Goal: Communication & Community: Answer question/provide support

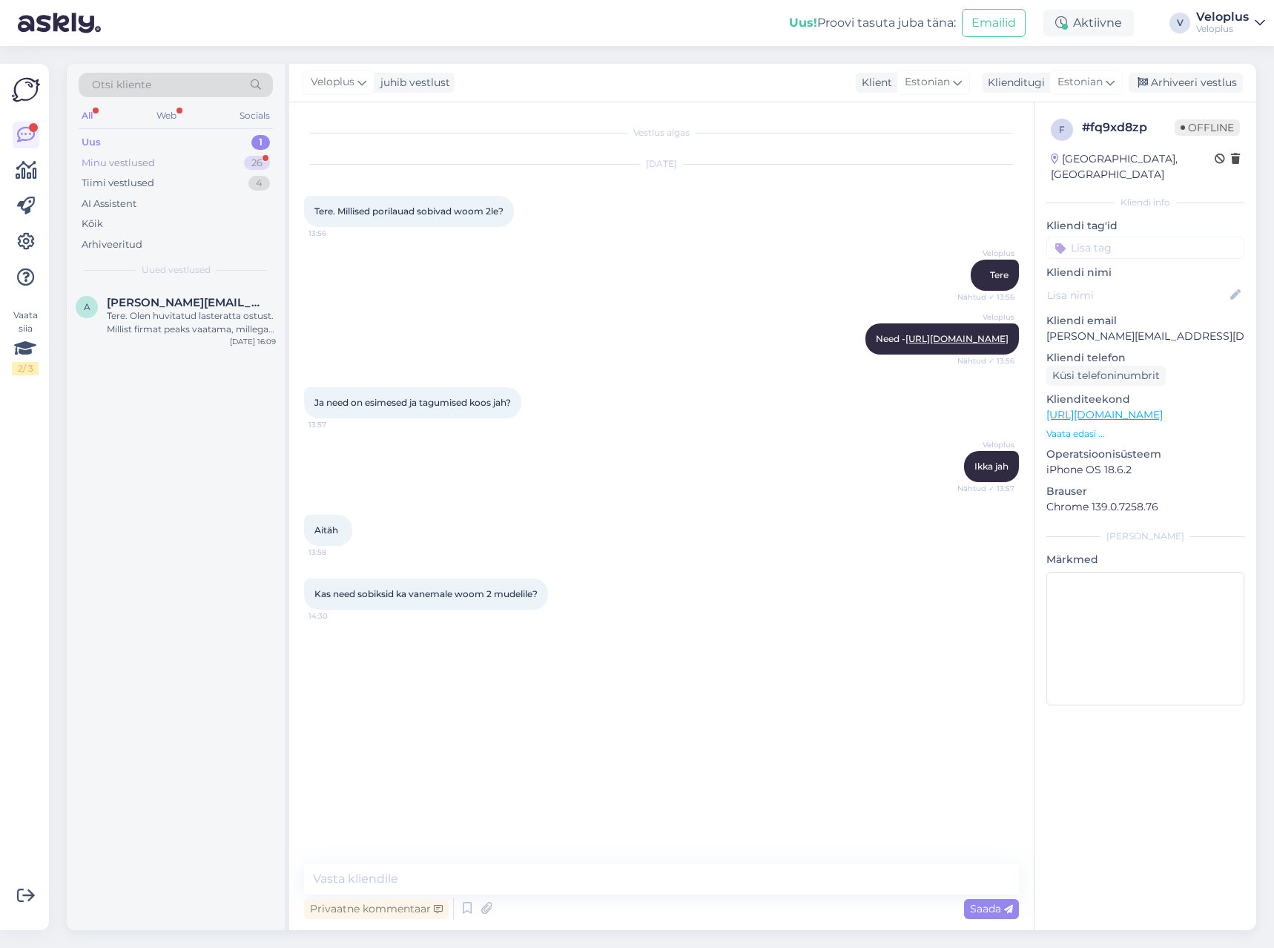
click at [239, 153] on div "Minu vestlused 26" at bounding box center [176, 163] width 194 height 21
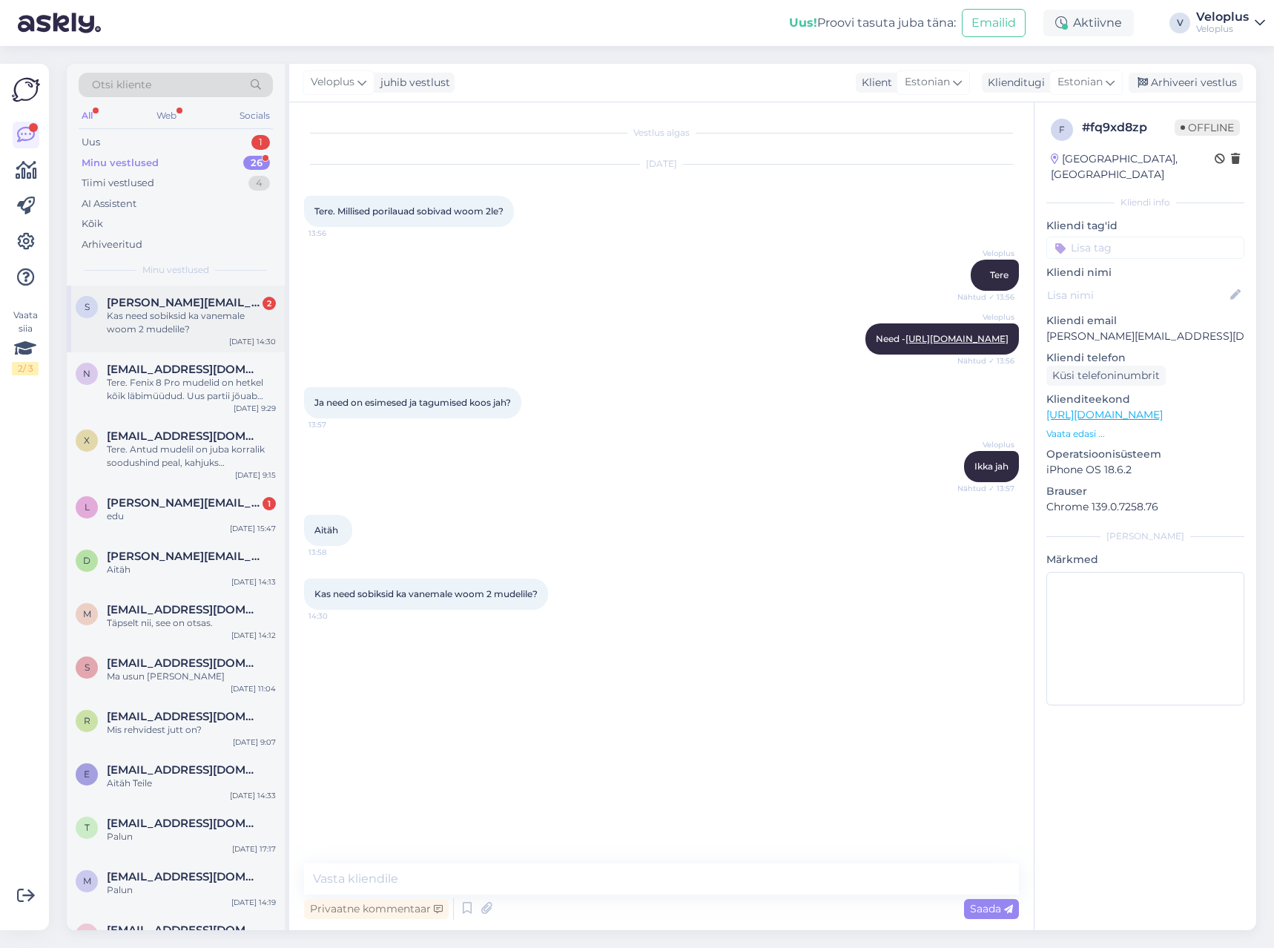
click at [191, 318] on div "Kas need sobiksid ka vanemale woom 2 mudelile?" at bounding box center [191, 322] width 169 height 27
click at [382, 871] on textarea at bounding box center [661, 878] width 715 height 31
type textarea "Kui palju vanemale? Kui on toodetud enne 2021 siis ei sobi"
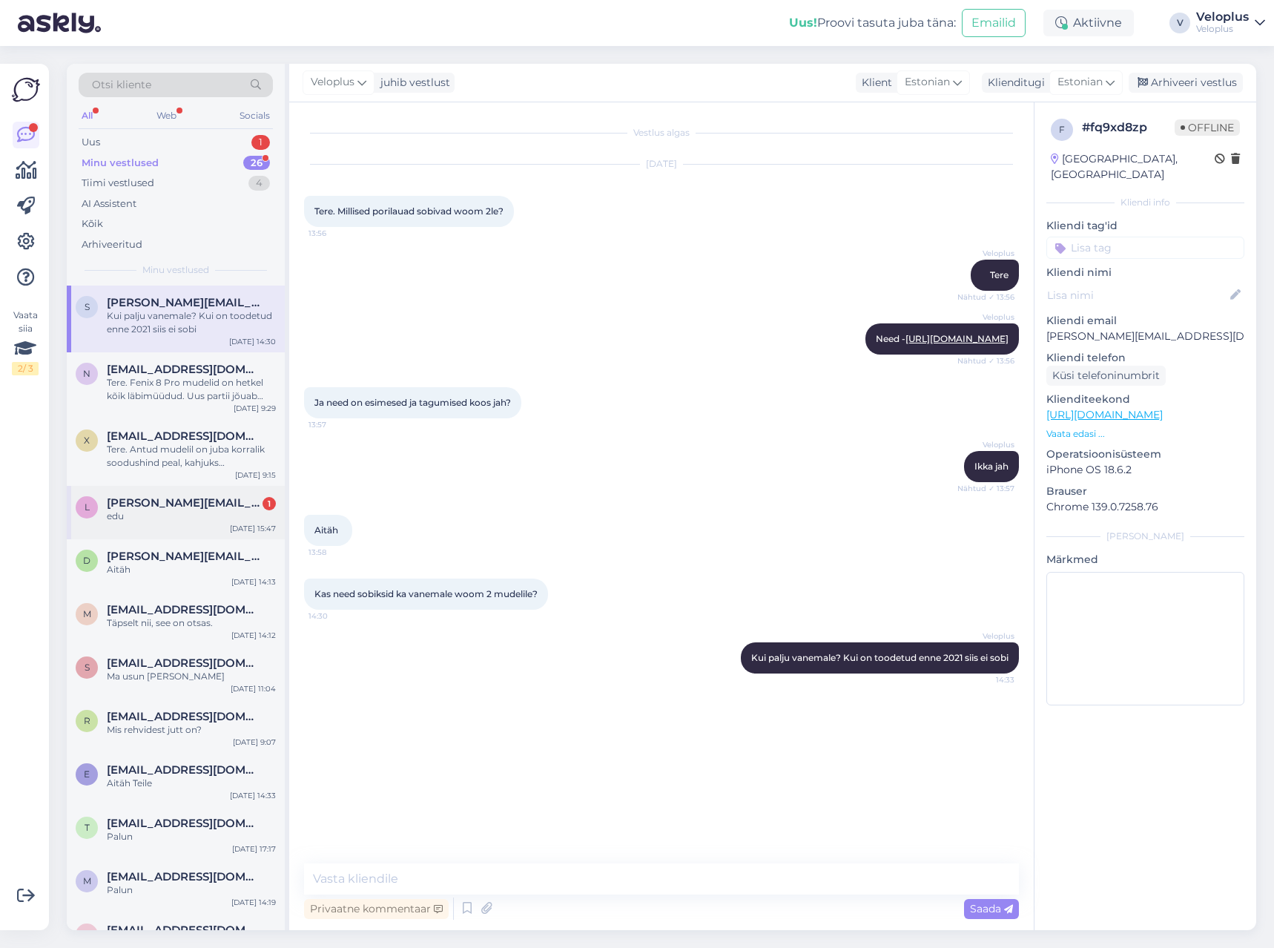
click at [175, 513] on div "edu" at bounding box center [191, 516] width 169 height 13
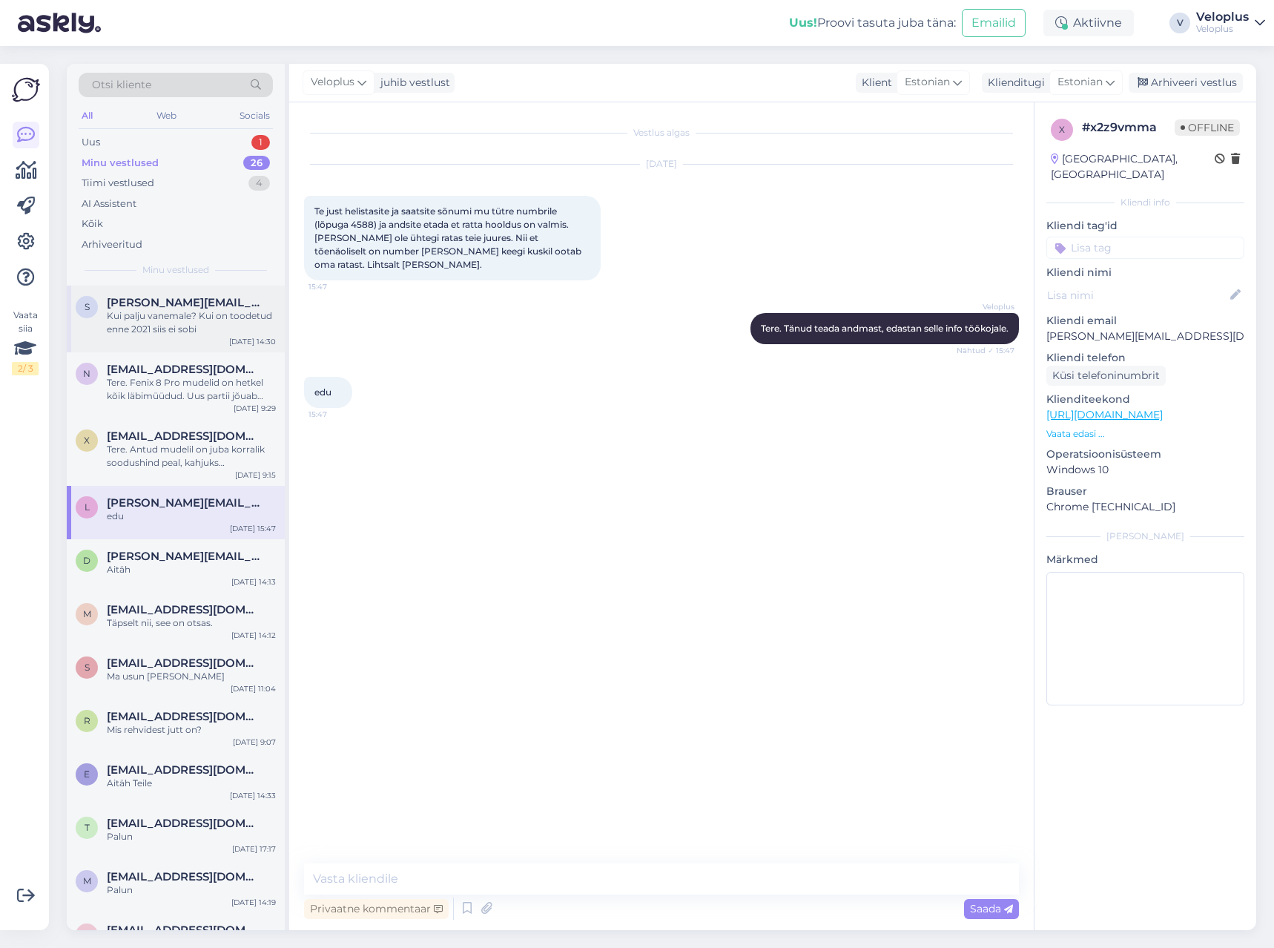
click at [177, 332] on div "Kui palju vanemale? Kui on toodetud enne 2021 siis ei sobi" at bounding box center [191, 322] width 169 height 27
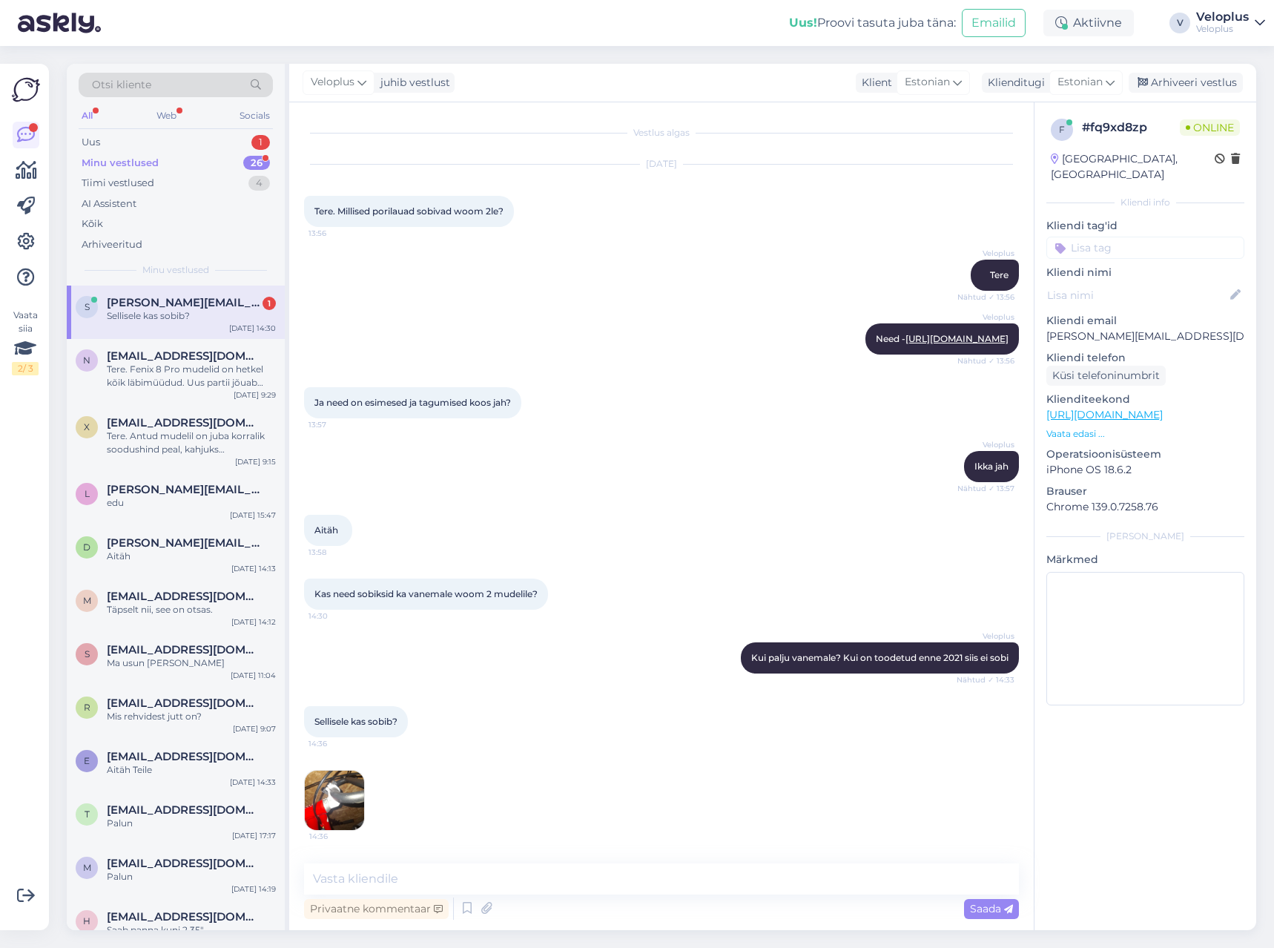
scroll to position [10, 0]
click at [338, 804] on img at bounding box center [334, 800] width 59 height 59
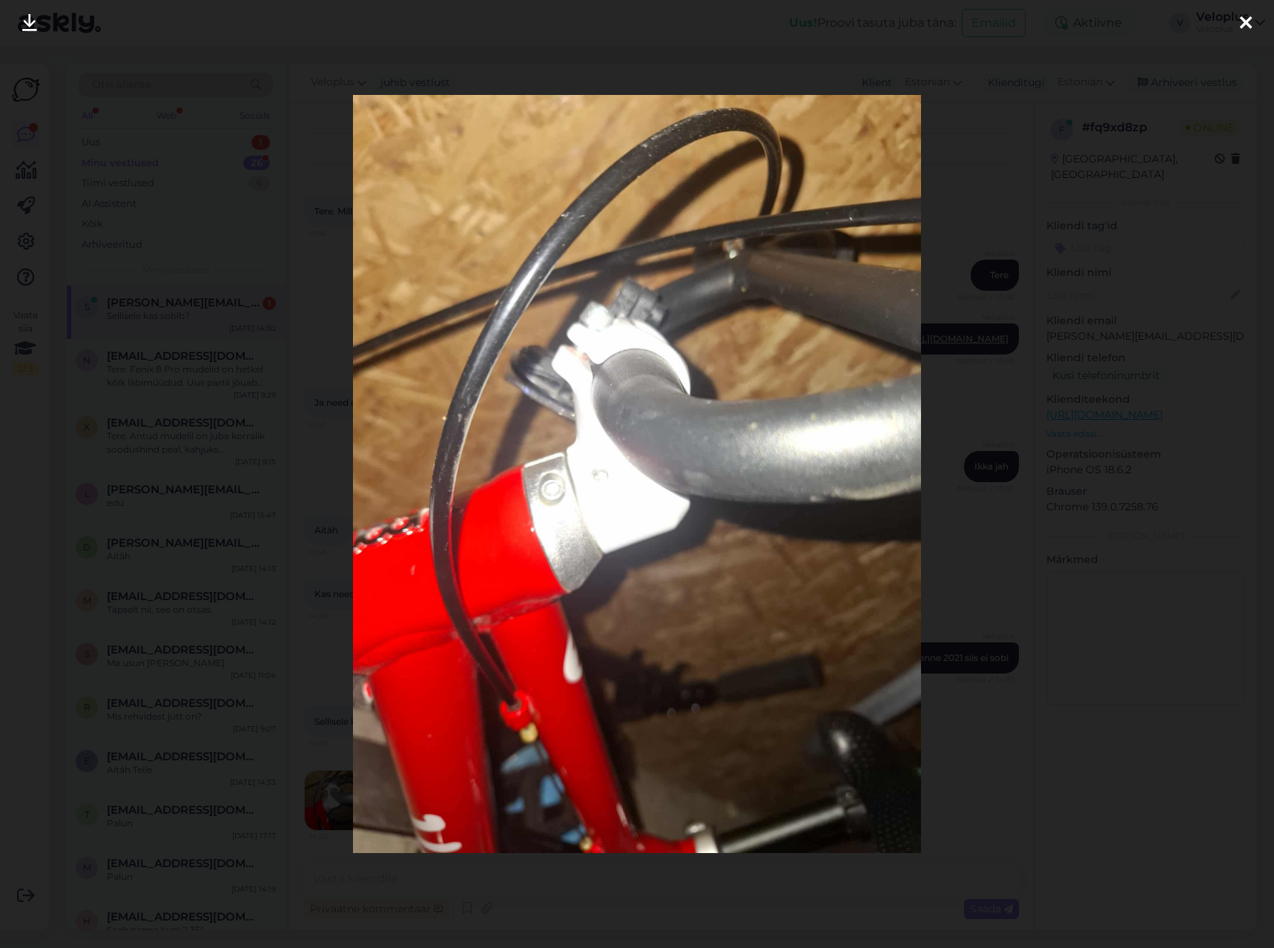
click at [947, 334] on div at bounding box center [637, 474] width 1274 height 948
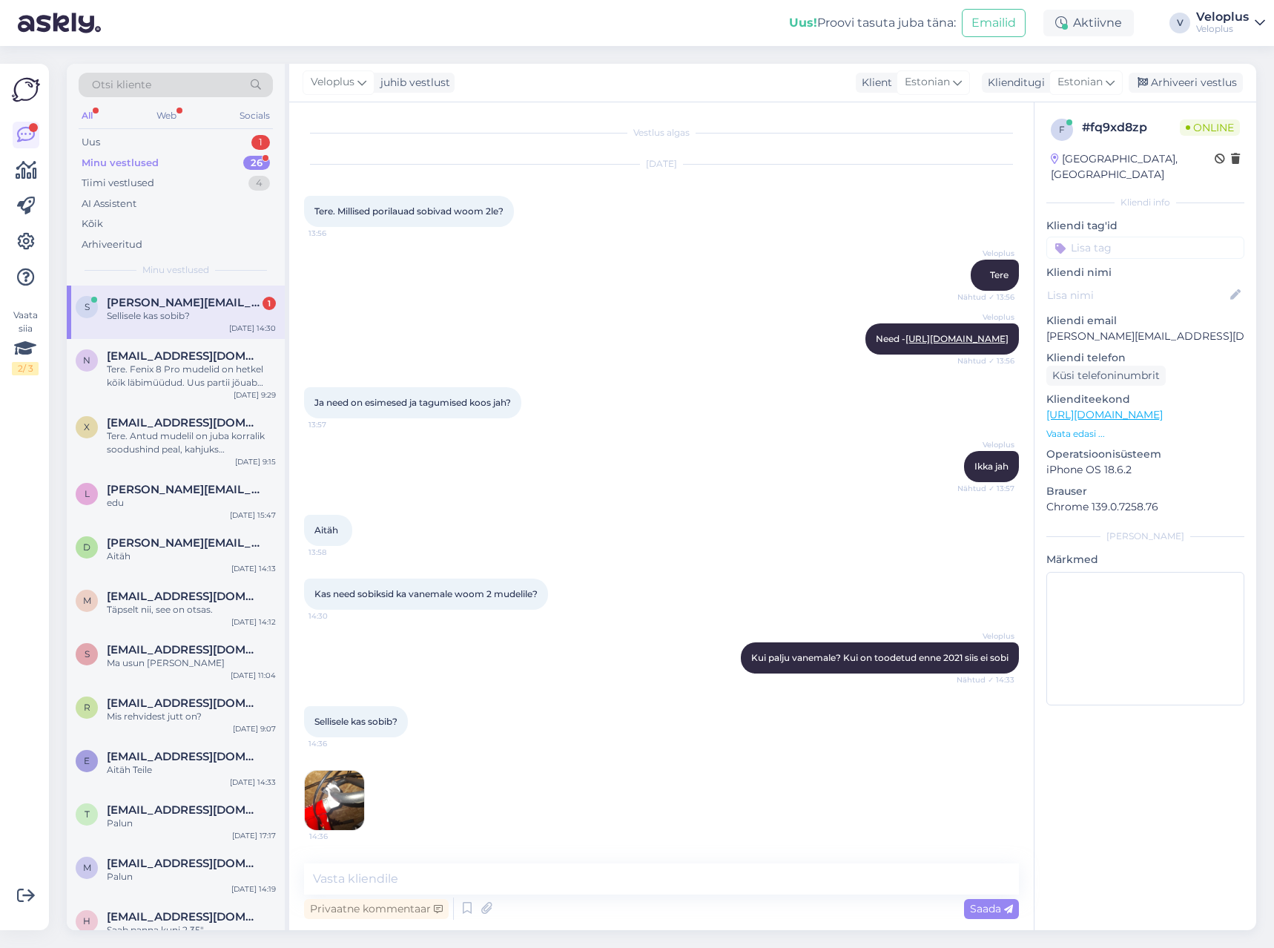
click at [338, 794] on img at bounding box center [334, 800] width 59 height 59
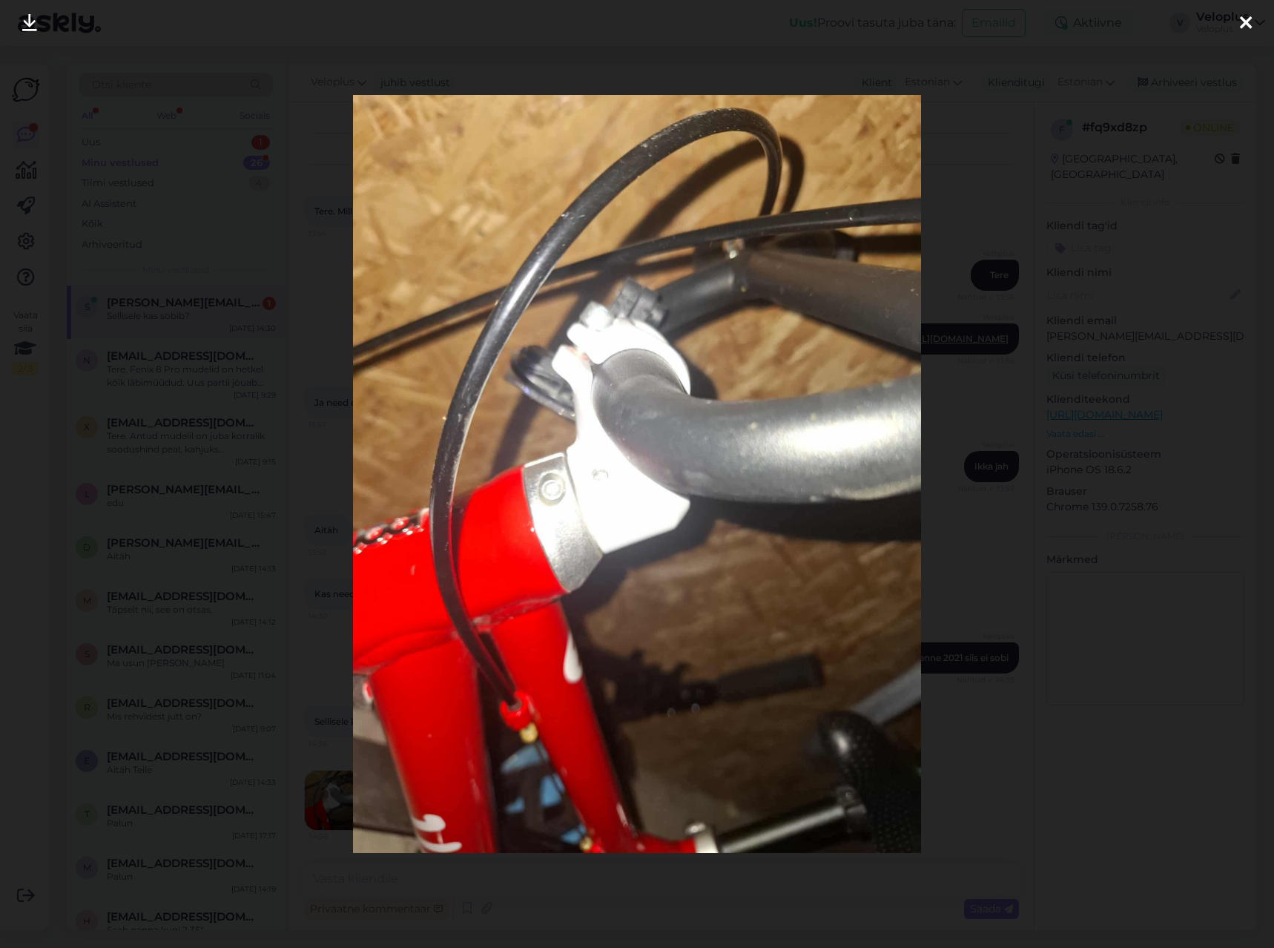
click at [968, 484] on div at bounding box center [637, 474] width 1274 height 948
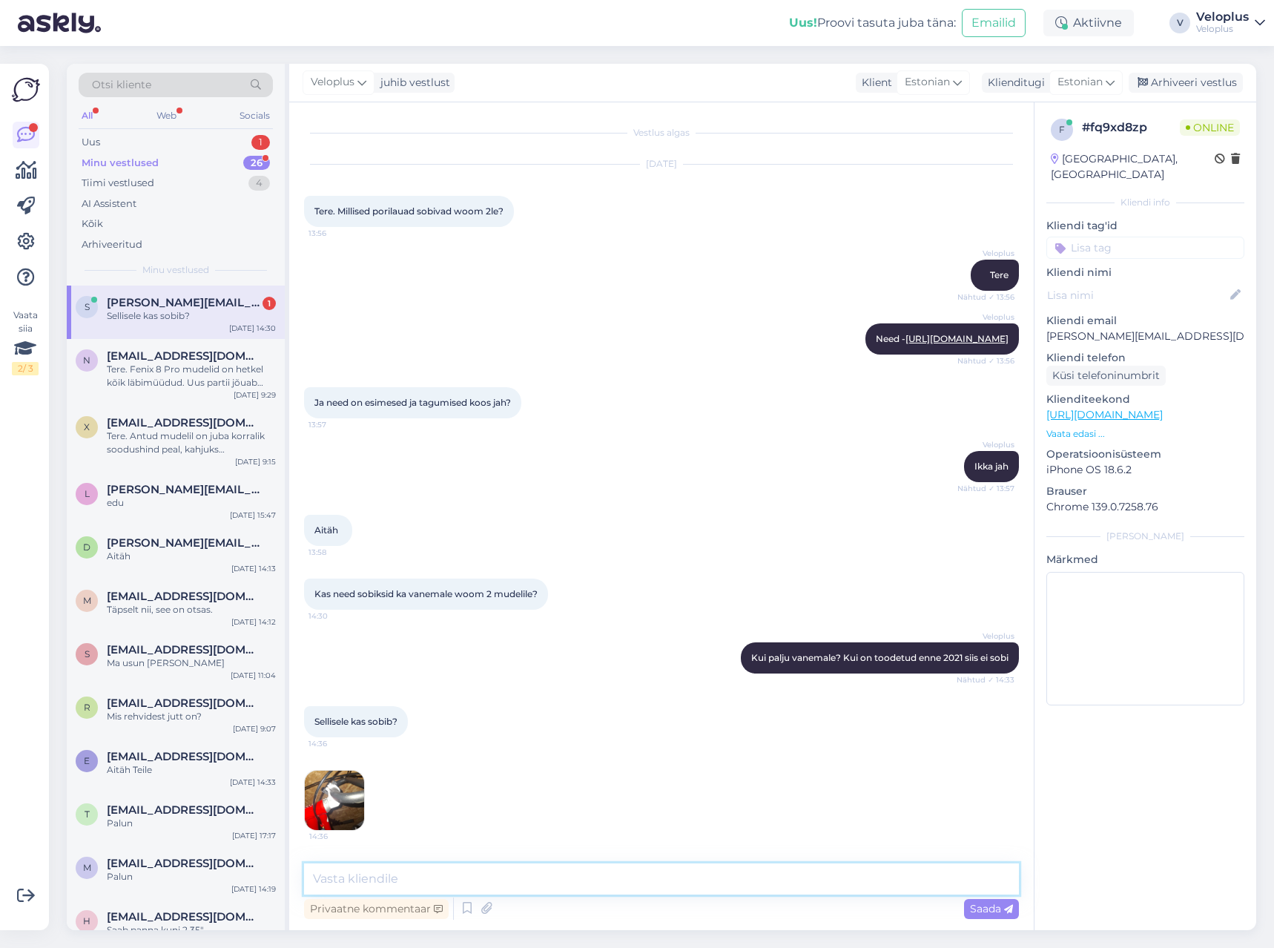
click at [375, 875] on textarea at bounding box center [661, 878] width 715 height 31
type textarea "Lenksu järgi ma öelda ei oska. Saatke esihargist ja rattakinnitustest pilt palun"
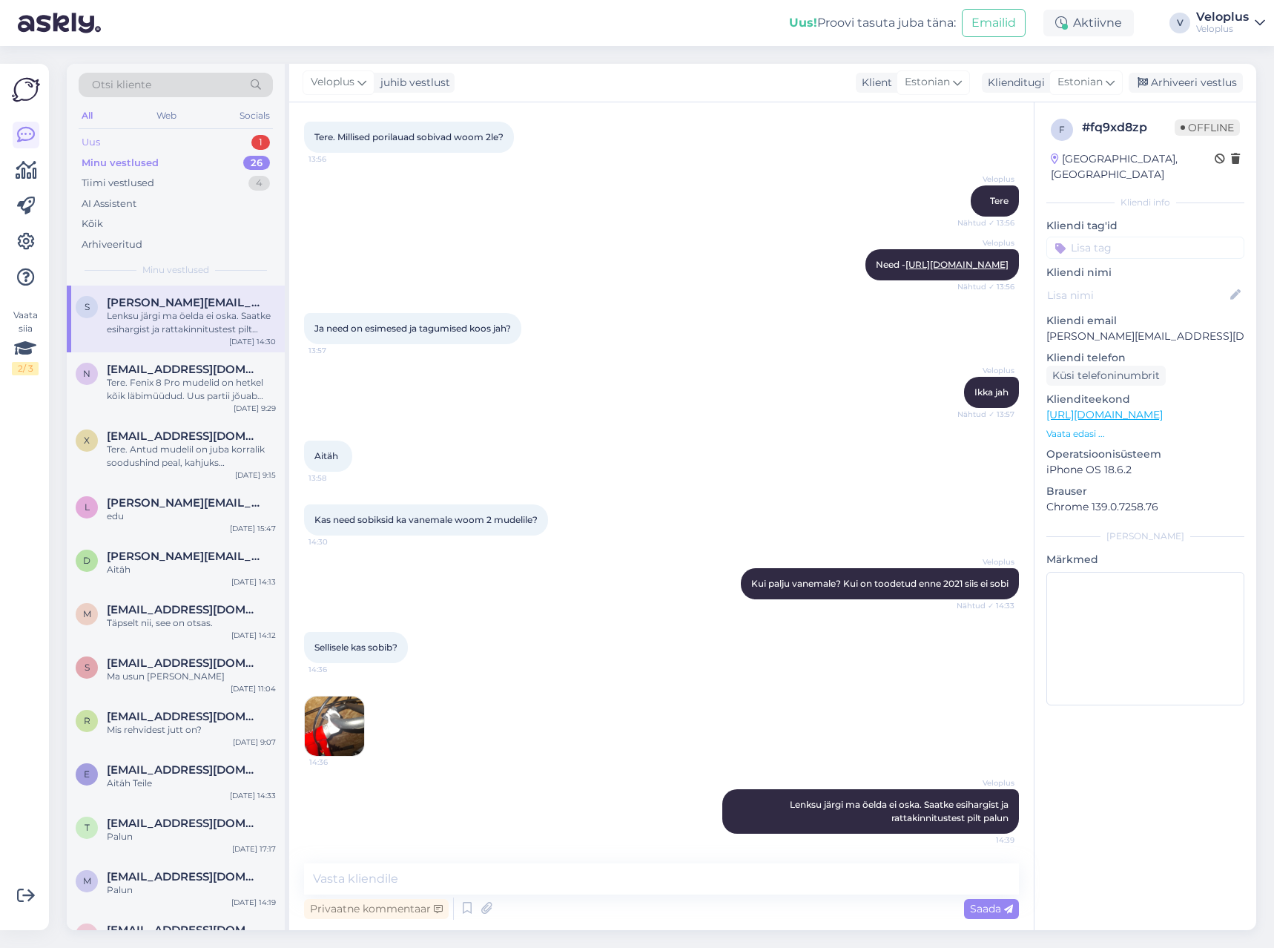
click at [162, 139] on div "Uus 1" at bounding box center [176, 142] width 194 height 21
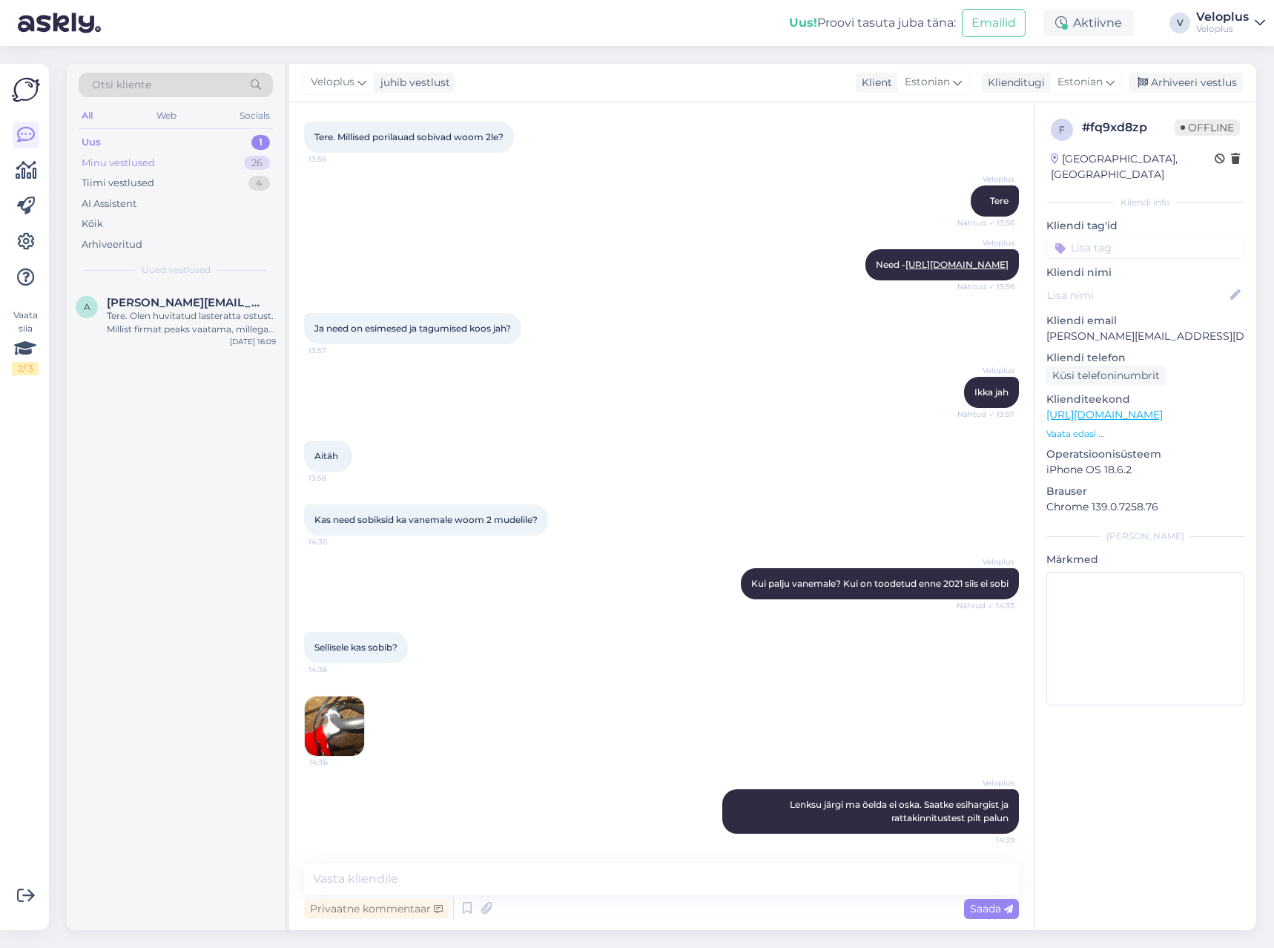
click at [157, 165] on div "Minu vestlused 26" at bounding box center [176, 163] width 194 height 21
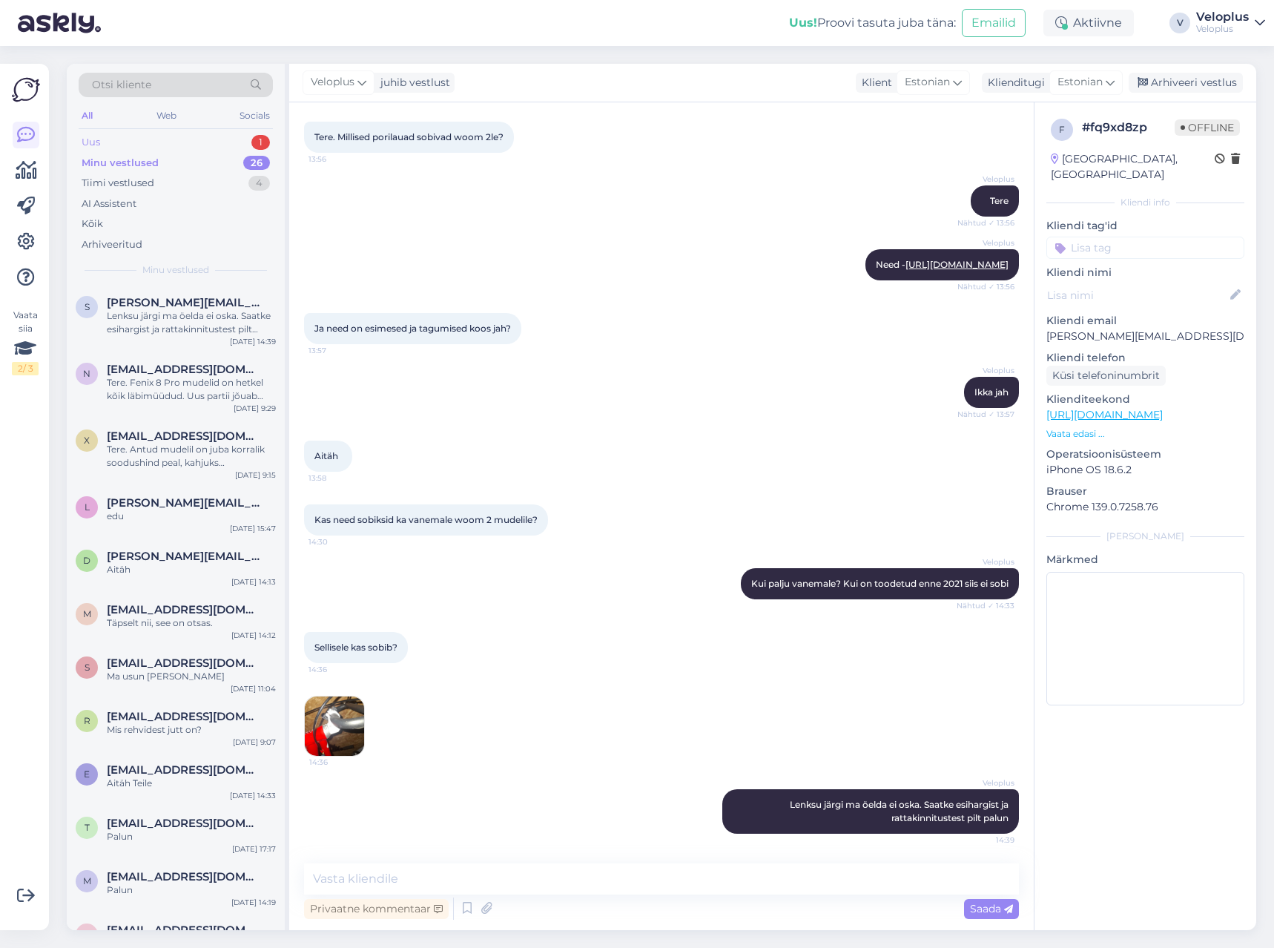
click at [148, 141] on div "Uus 1" at bounding box center [176, 142] width 194 height 21
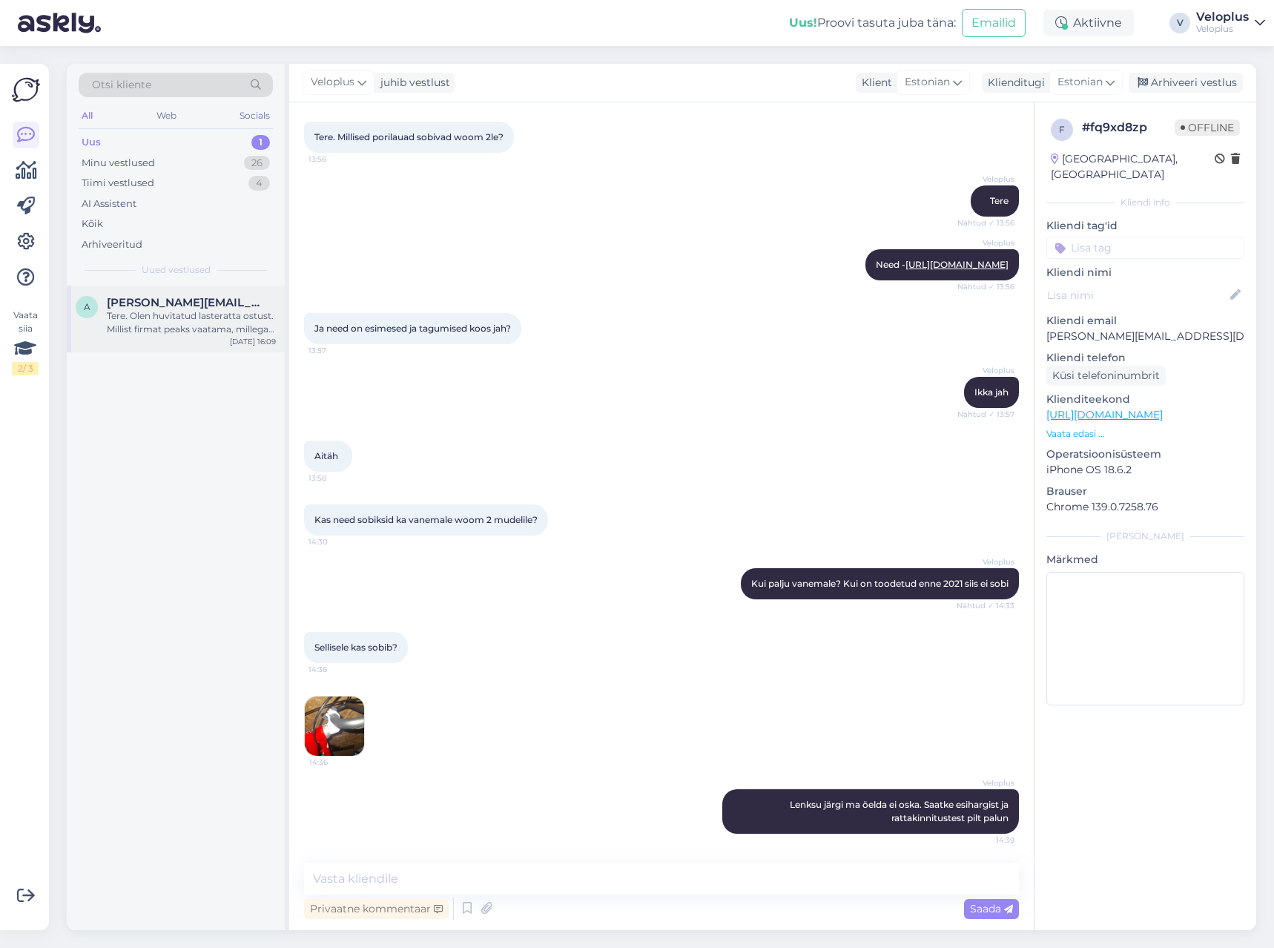
click at [186, 322] on div "Tere. Olen huvitatud lasteratta ostust. Millist firmat peaks vaatama, millega v…" at bounding box center [191, 322] width 169 height 27
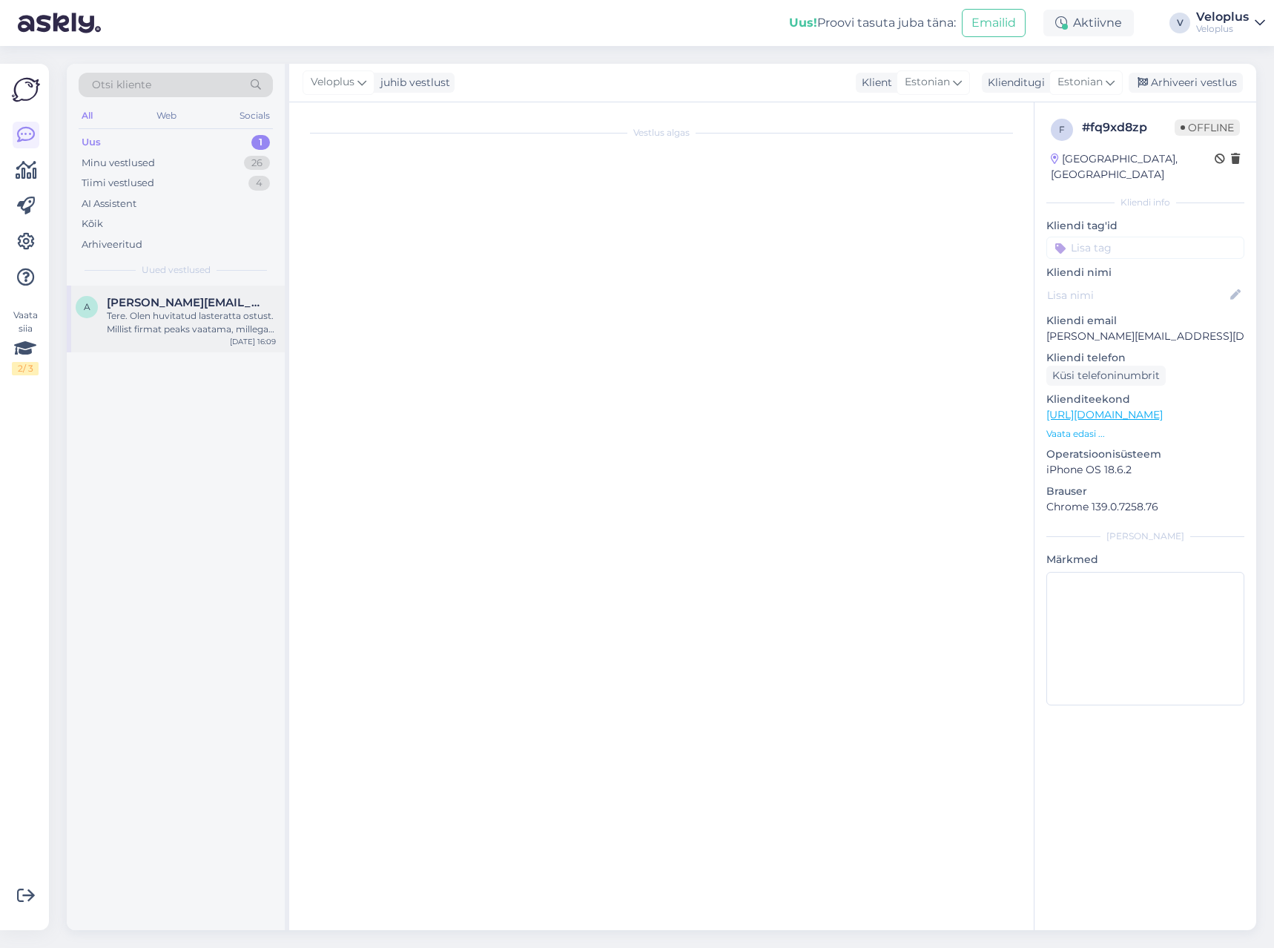
scroll to position [0, 0]
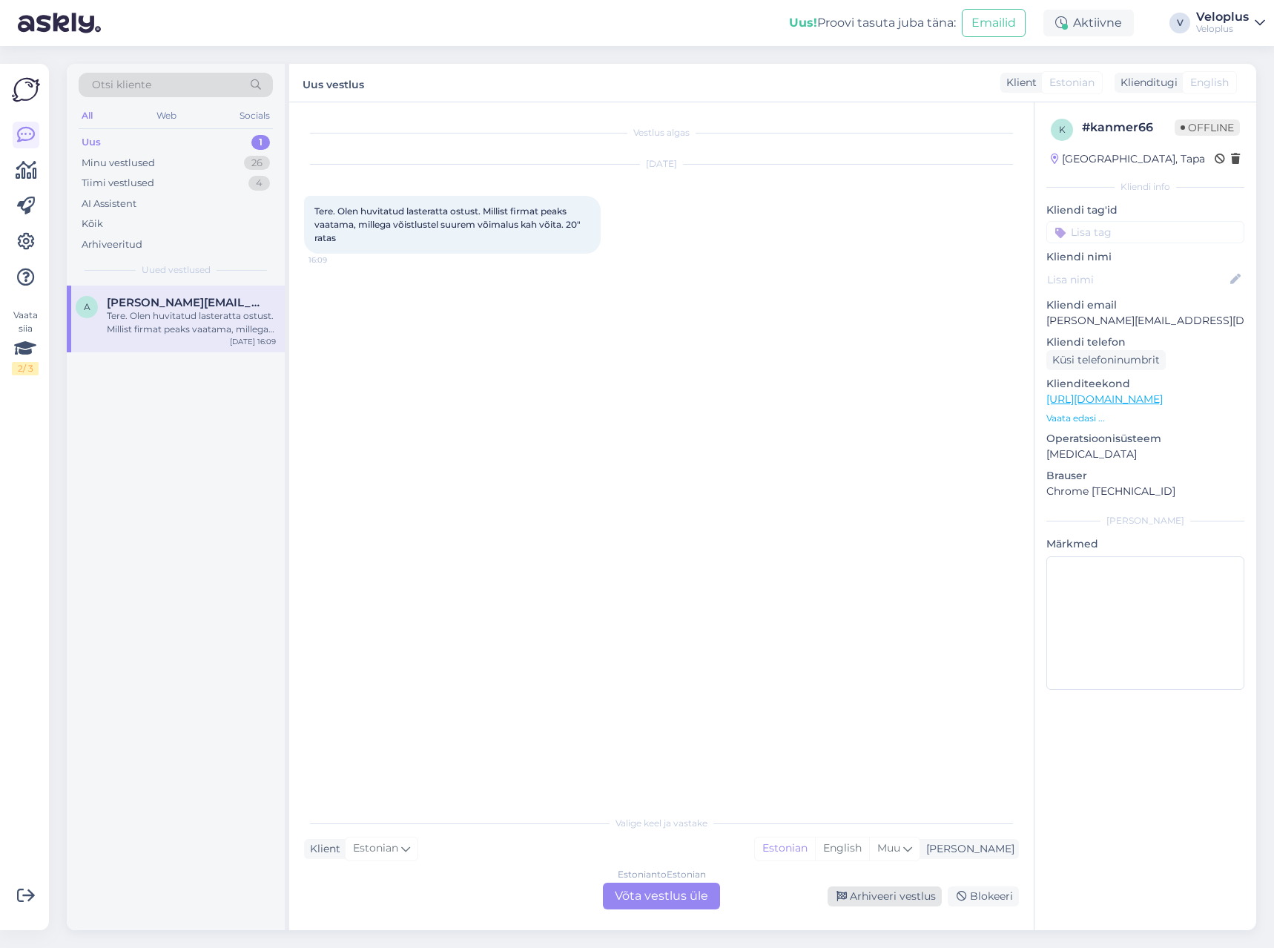
click at [871, 902] on div "Arhiveeri vestlus" at bounding box center [885, 896] width 114 height 20
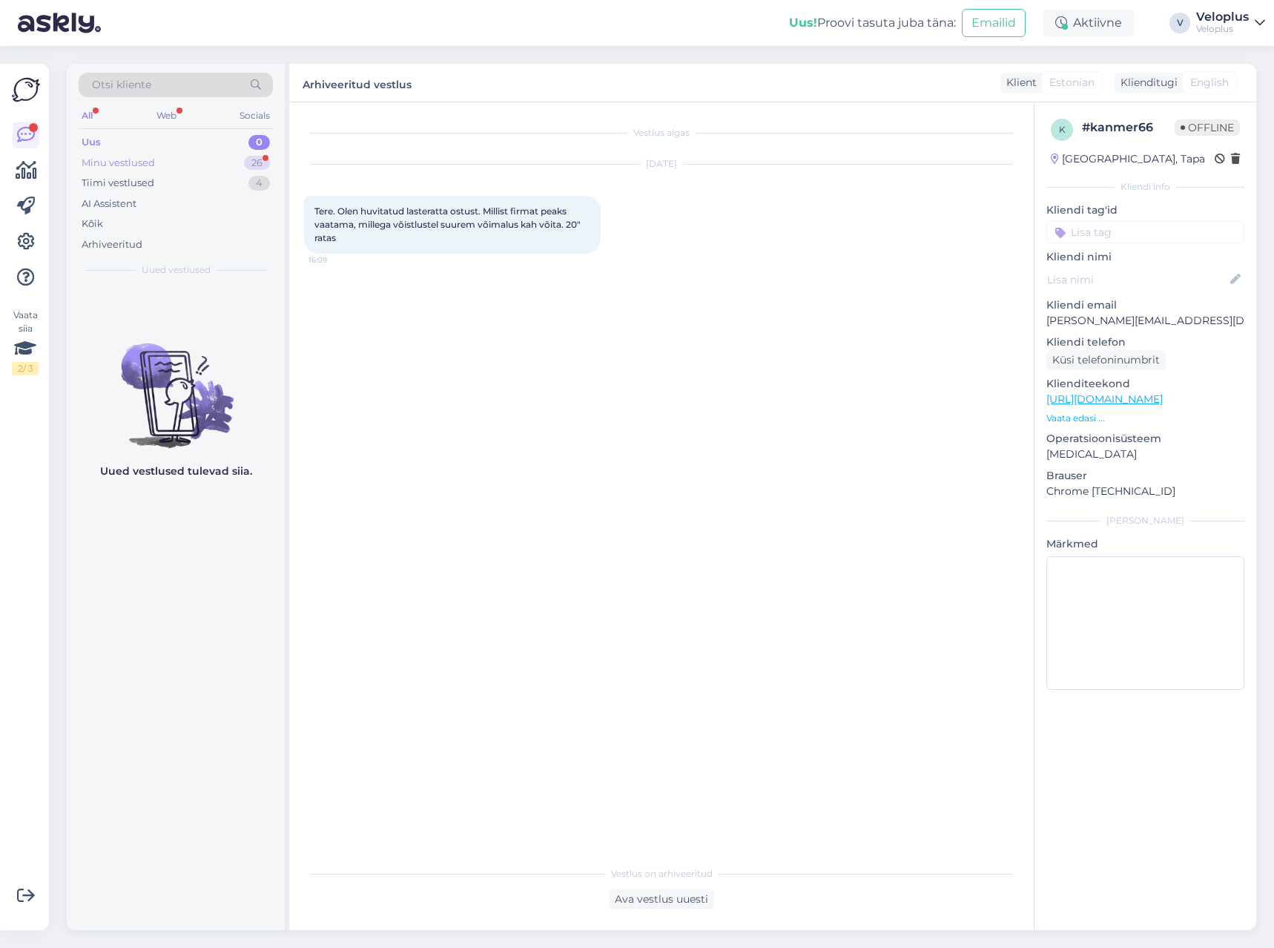
click at [198, 161] on div "Minu vestlused 26" at bounding box center [176, 163] width 194 height 21
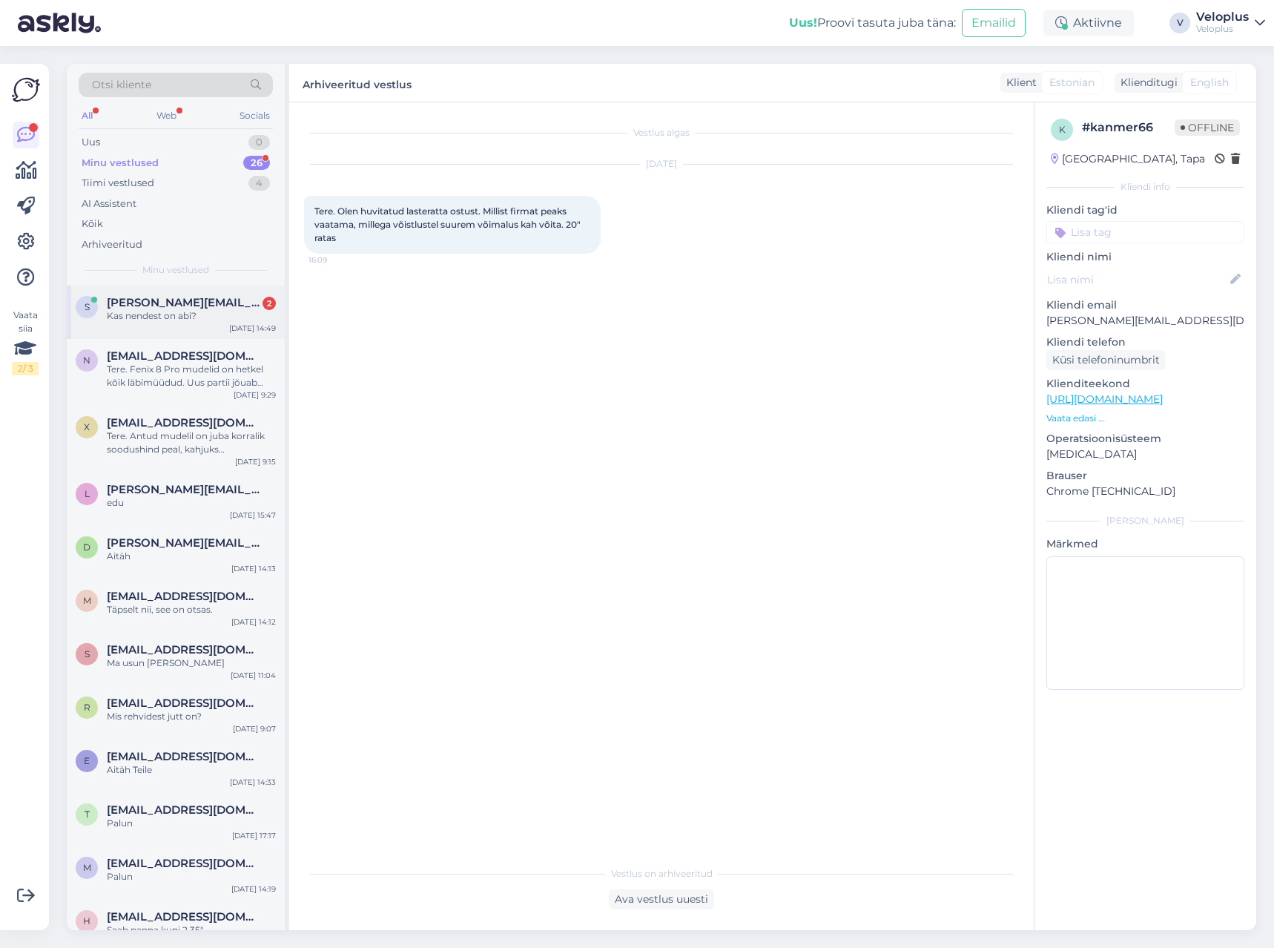
click at [200, 323] on div "S [PERSON_NAME][EMAIL_ADDRESS][DOMAIN_NAME] 2 Kas nendest on abi? [DATE] 14:49" at bounding box center [176, 312] width 218 height 53
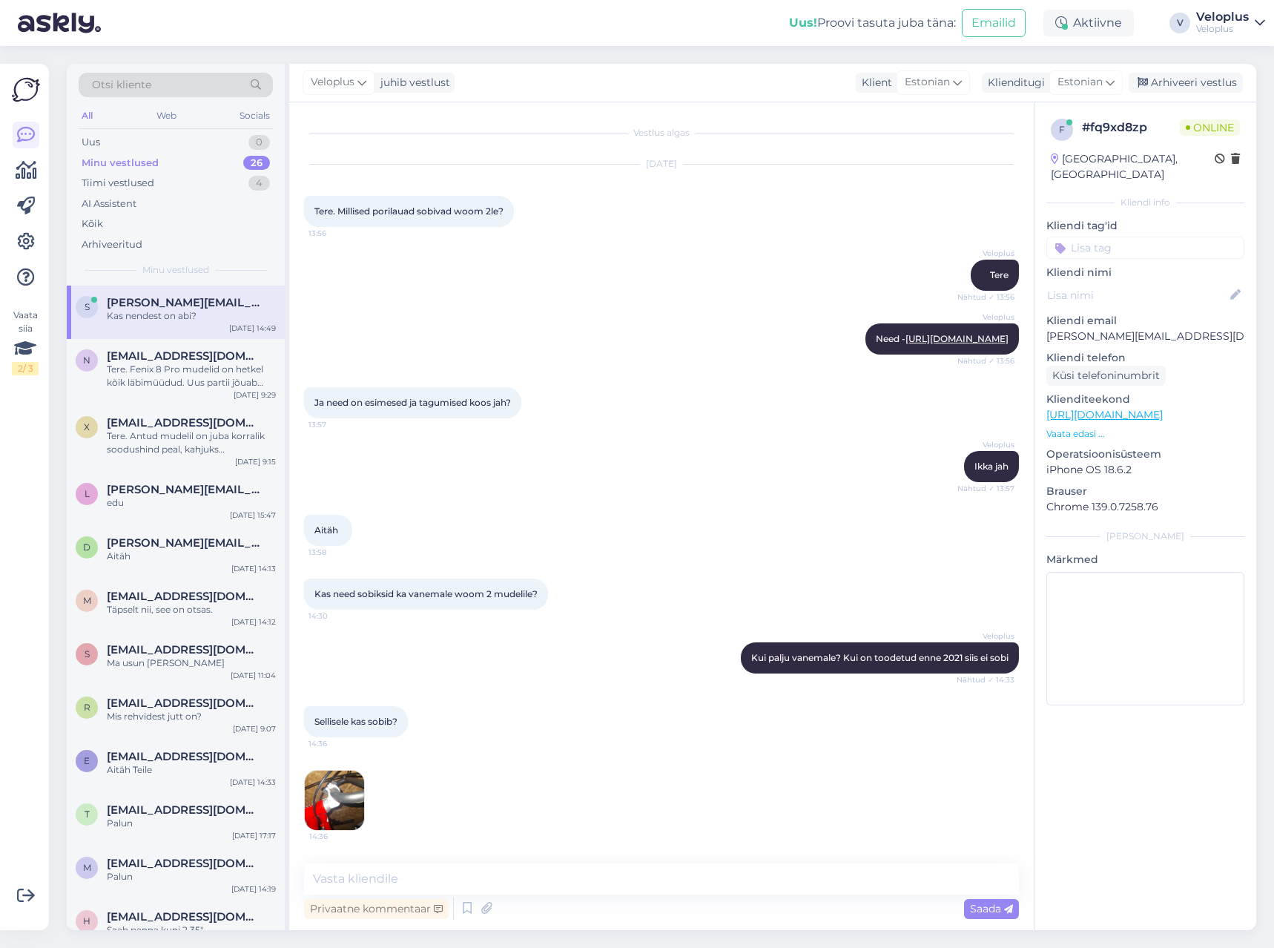
scroll to position [338, 0]
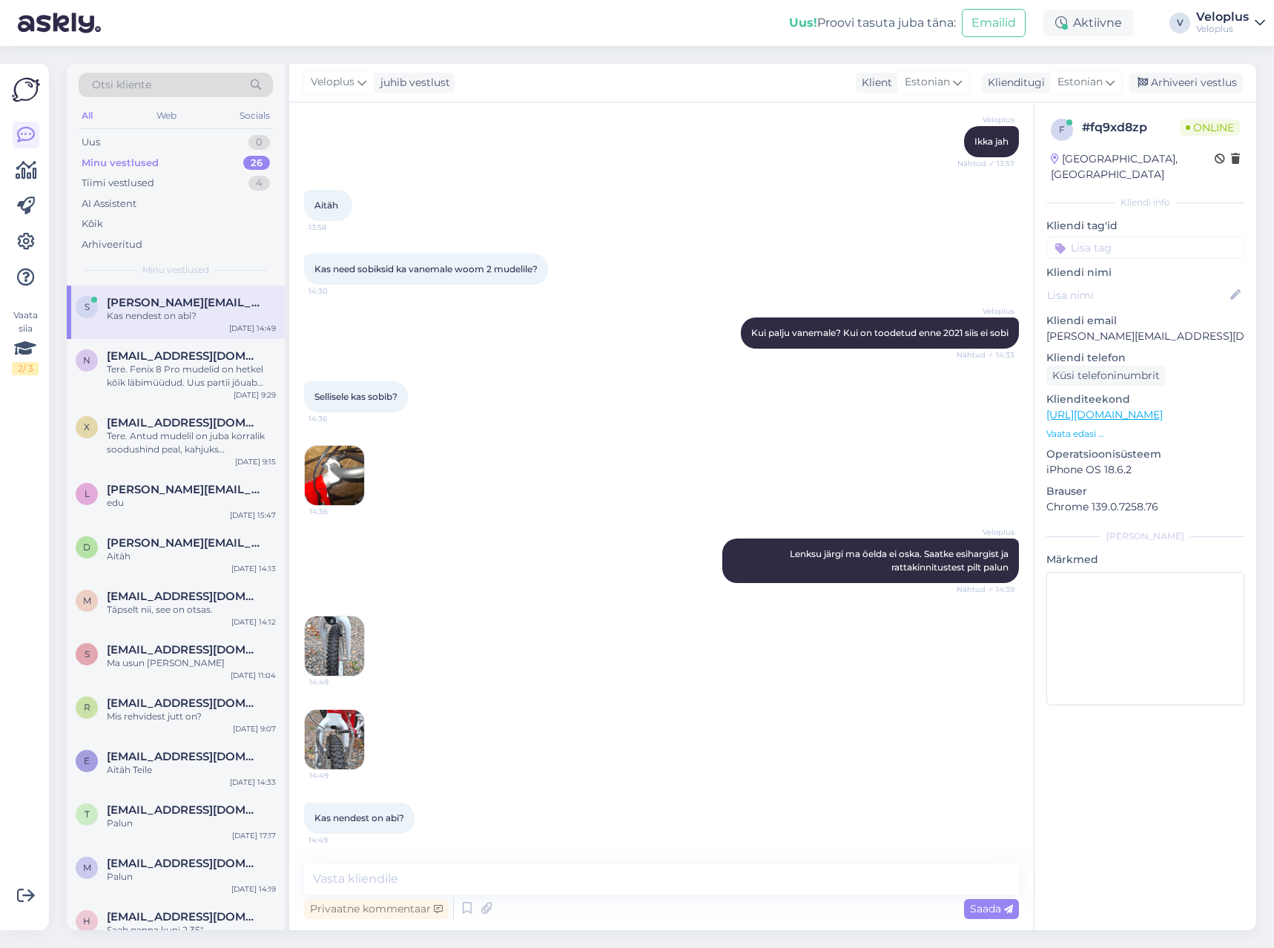
click at [323, 641] on img at bounding box center [334, 645] width 59 height 59
click at [350, 740] on img at bounding box center [334, 739] width 59 height 59
click at [349, 648] on img at bounding box center [334, 645] width 59 height 59
click at [394, 876] on textarea at bounding box center [661, 878] width 715 height 31
type textarea "Jah, need porilauad sobivad"
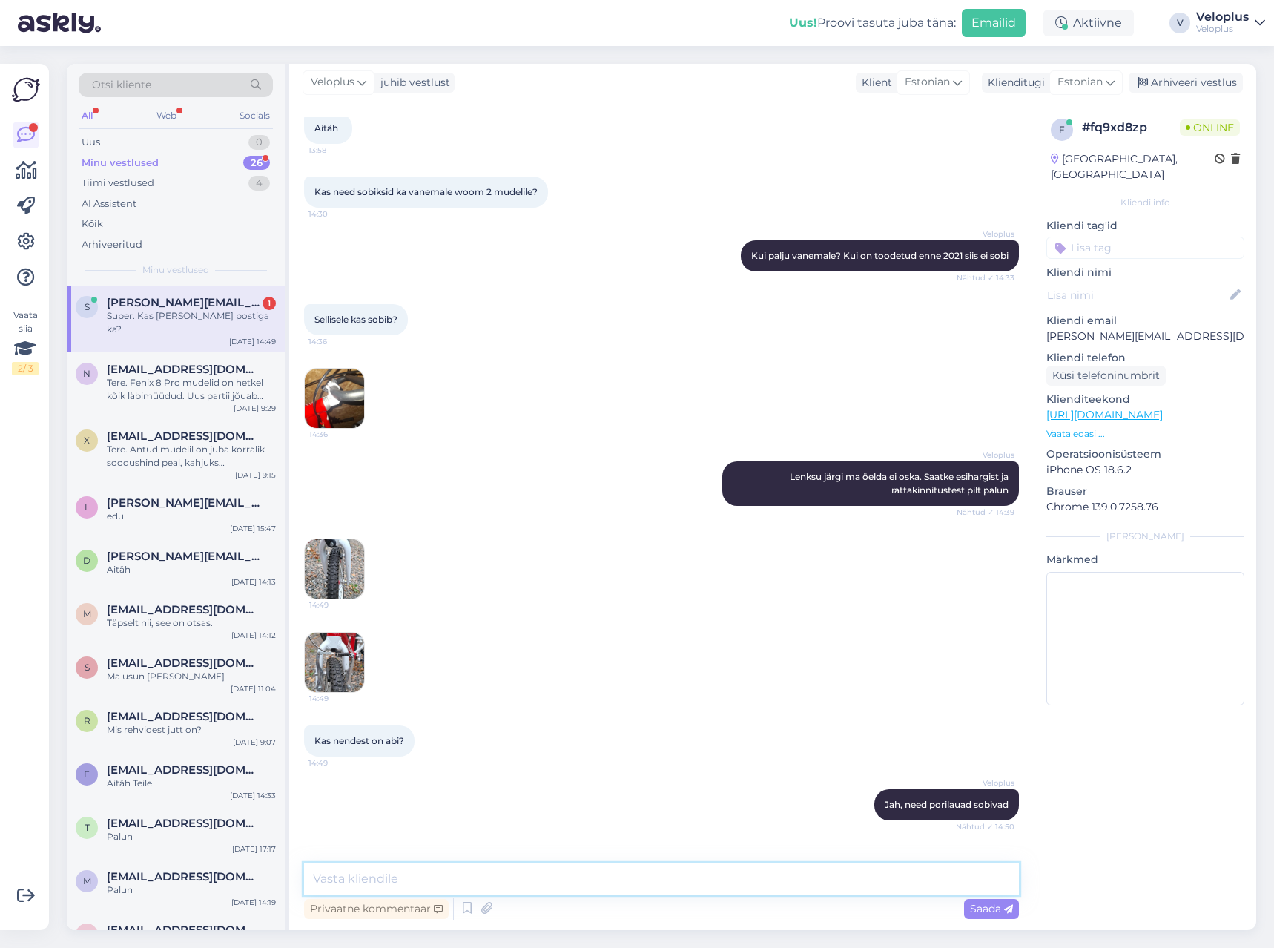
scroll to position [466, 0]
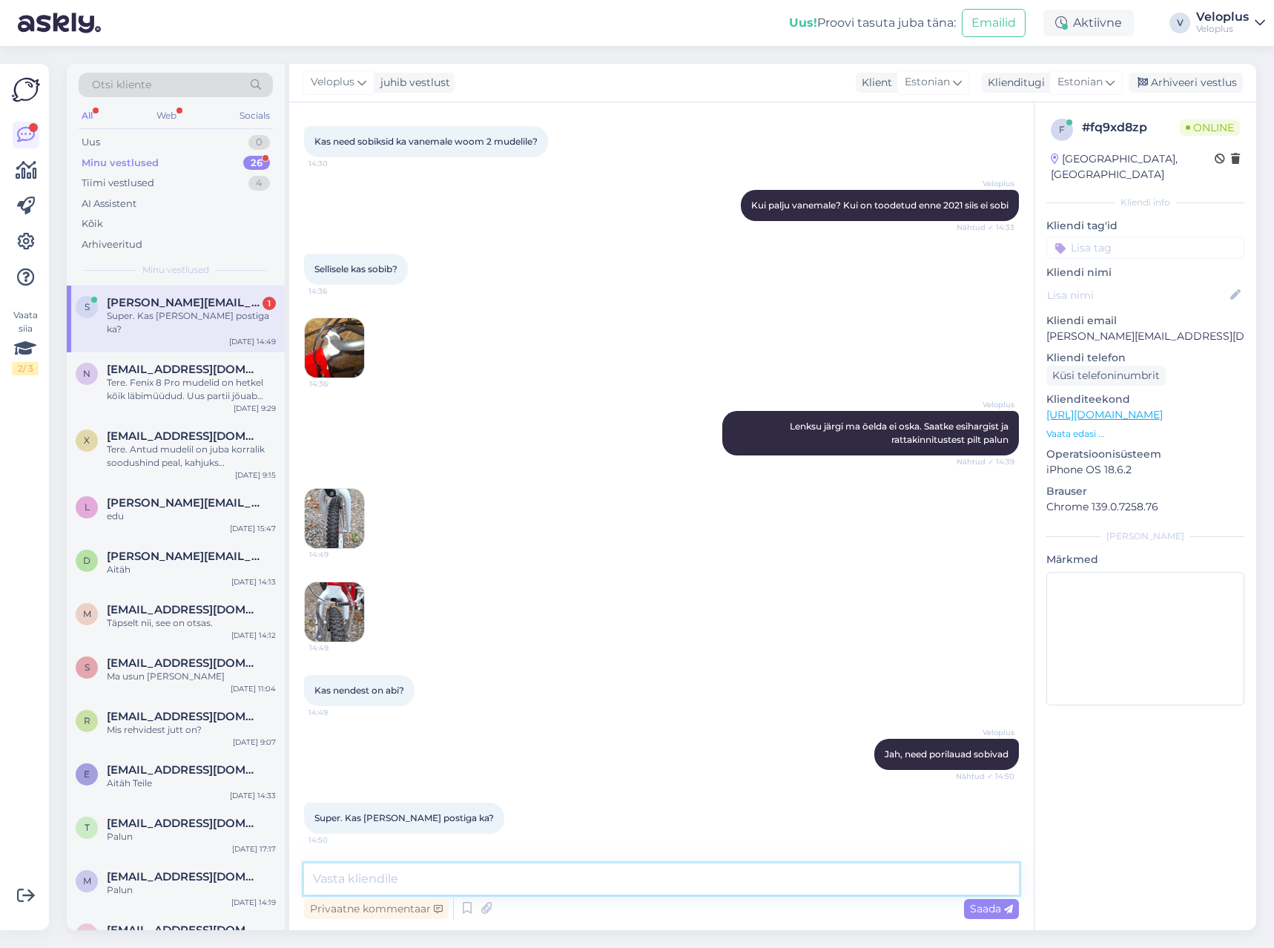
click at [424, 890] on textarea at bounding box center [661, 878] width 715 height 31
type textarea "Muidugi"
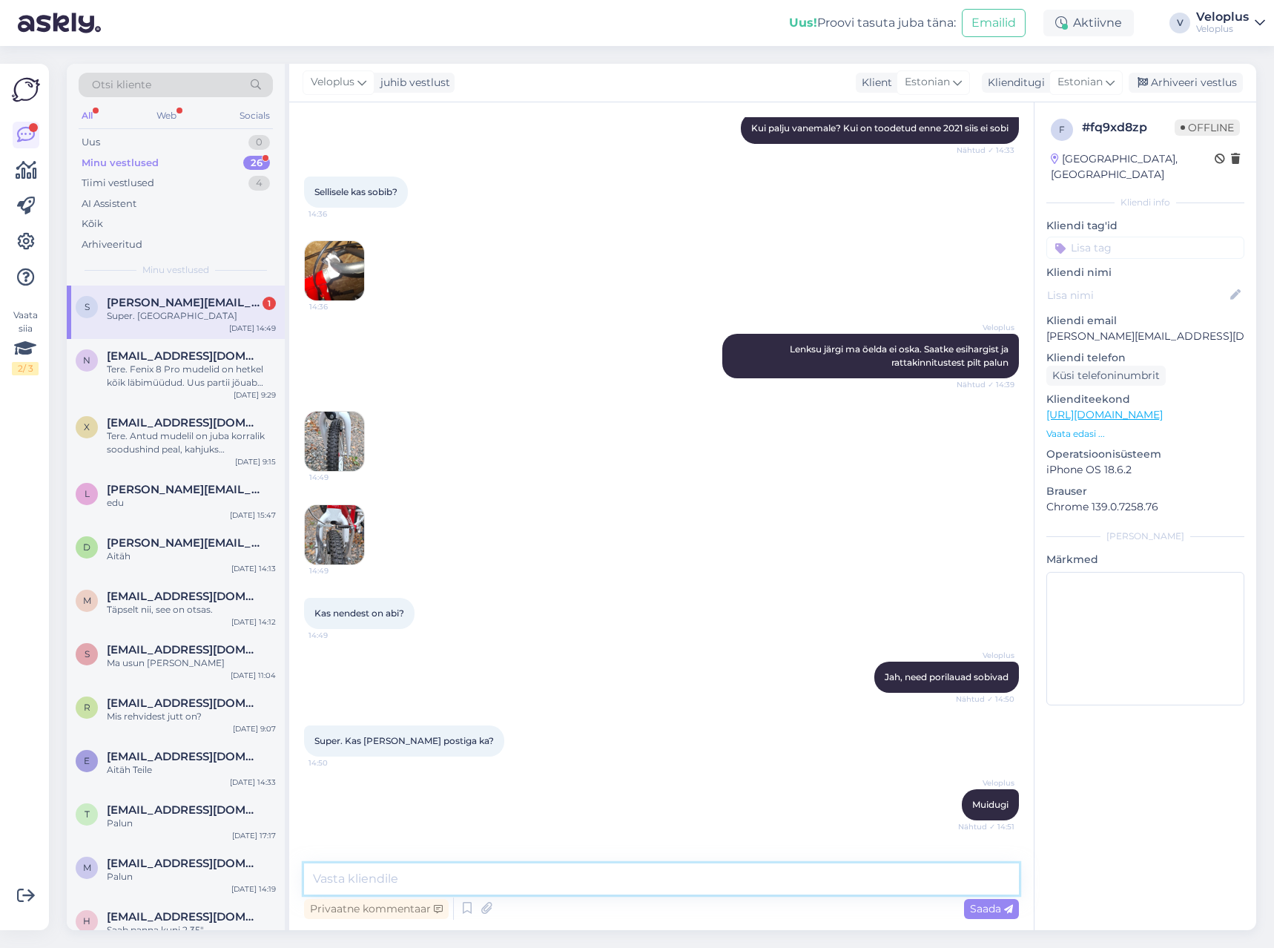
scroll to position [593, 0]
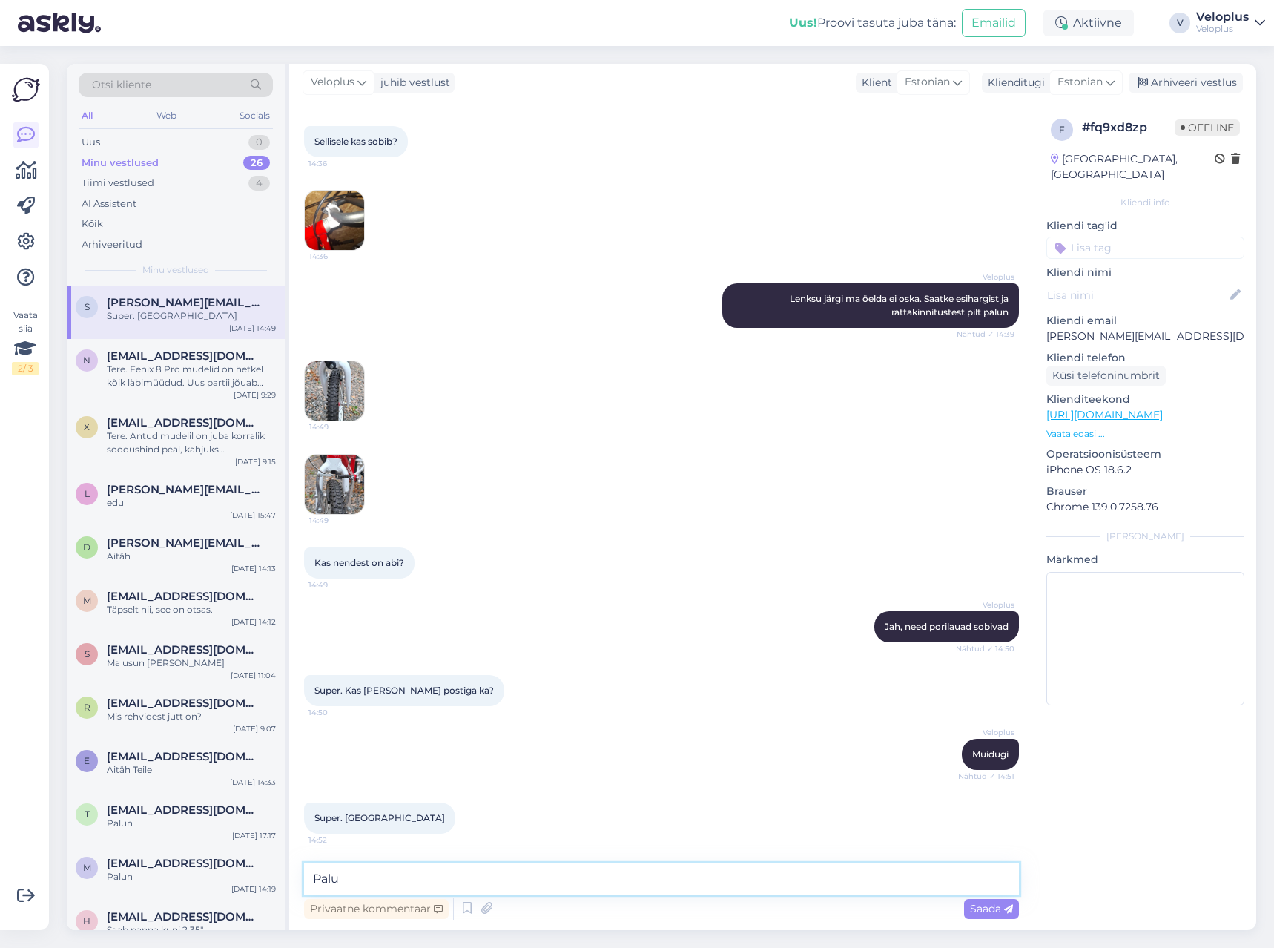
type textarea "Palun"
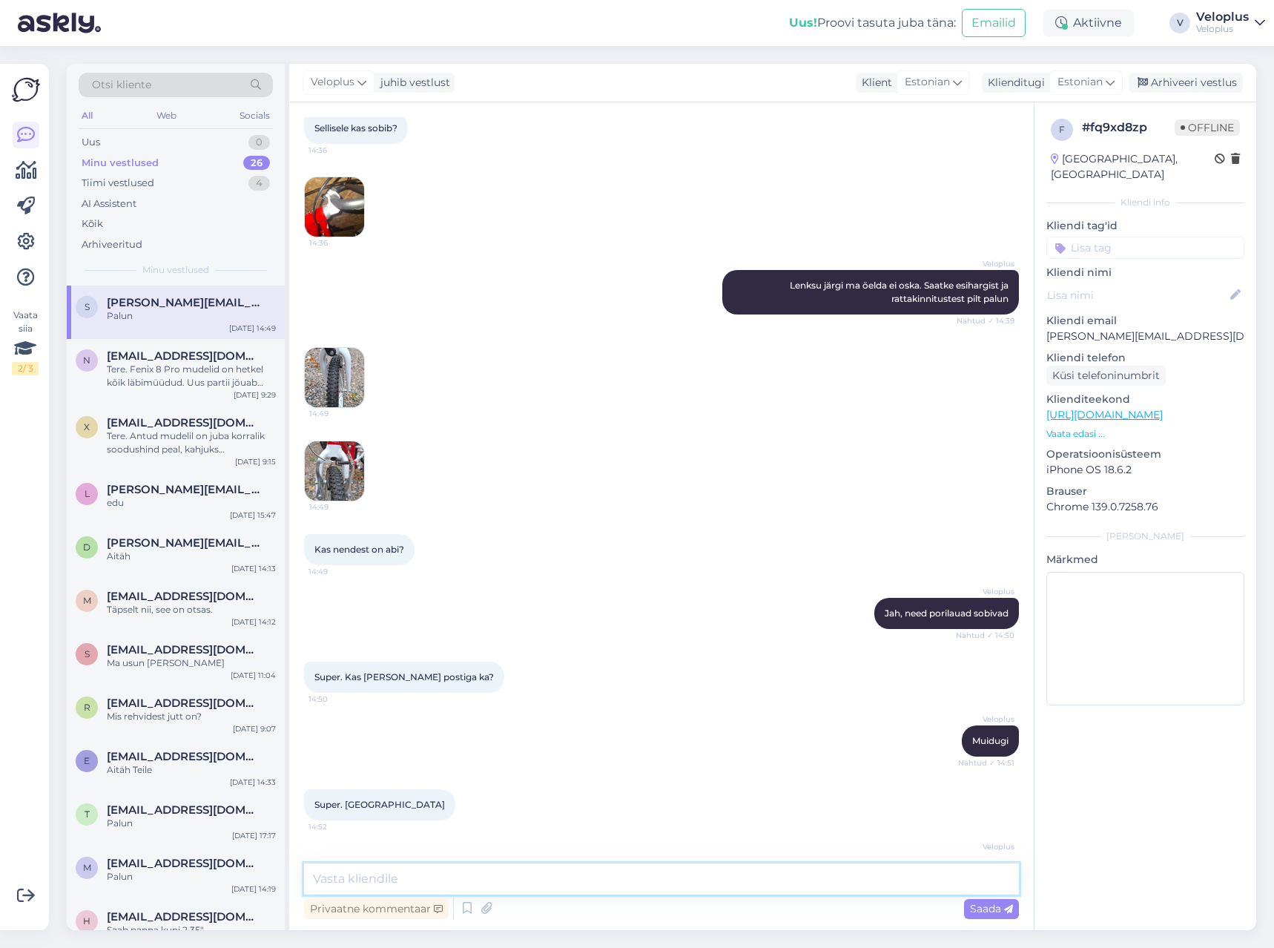
scroll to position [657, 0]
